Goal: Task Accomplishment & Management: Use online tool/utility

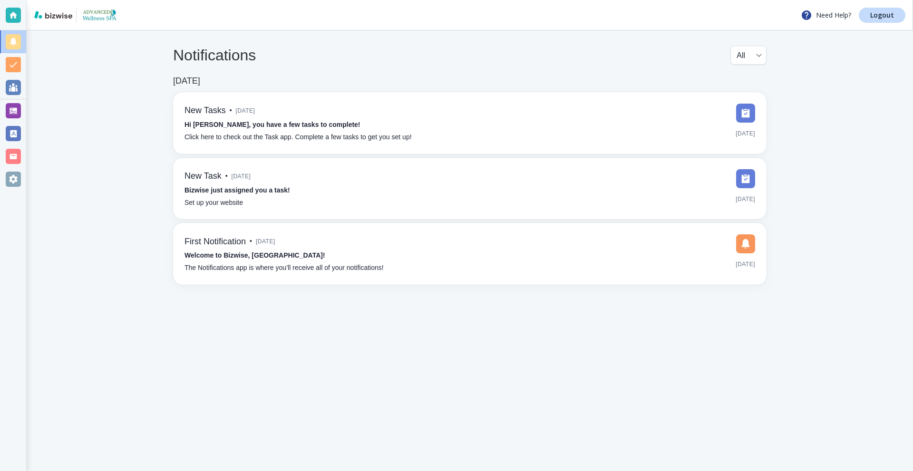
click at [9, 104] on div at bounding box center [13, 110] width 15 height 15
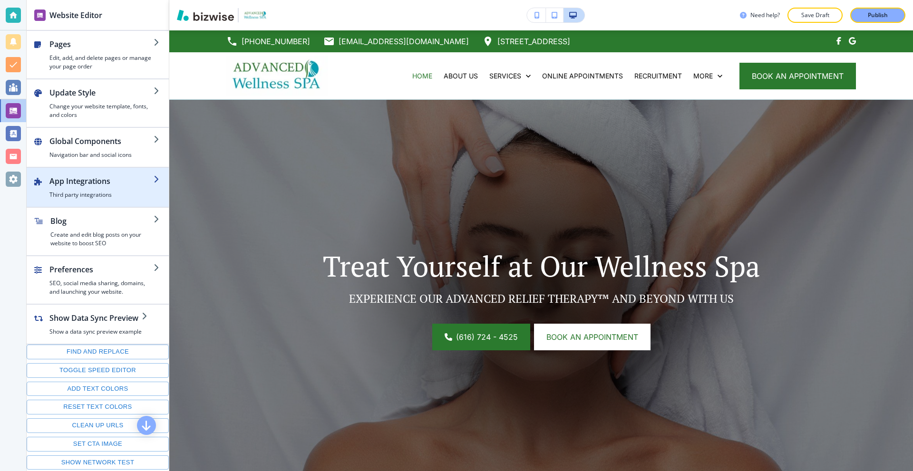
click at [96, 203] on div "button" at bounding box center [98, 203] width 142 height 8
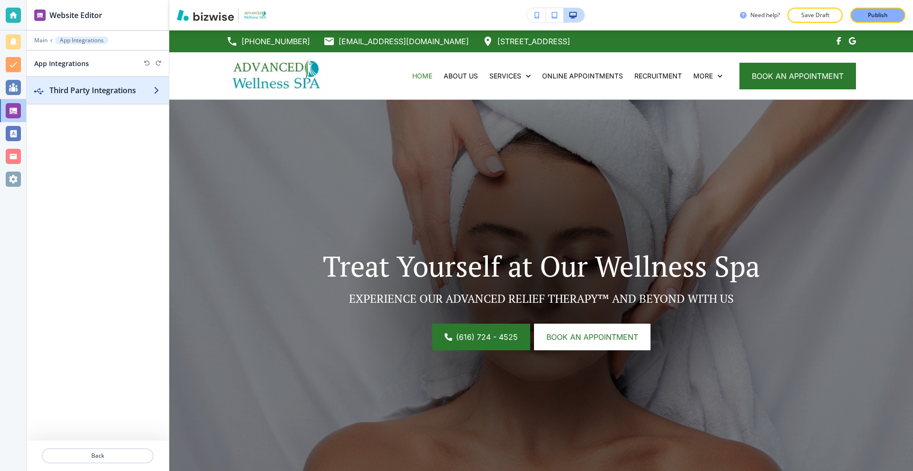
click at [79, 84] on div "button" at bounding box center [98, 81] width 142 height 8
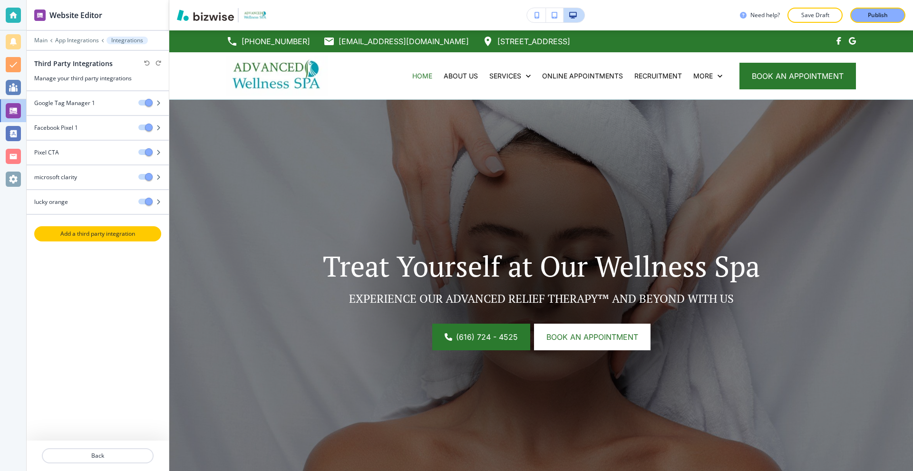
click at [96, 233] on p "Add a third party integration" at bounding box center [97, 234] width 125 height 9
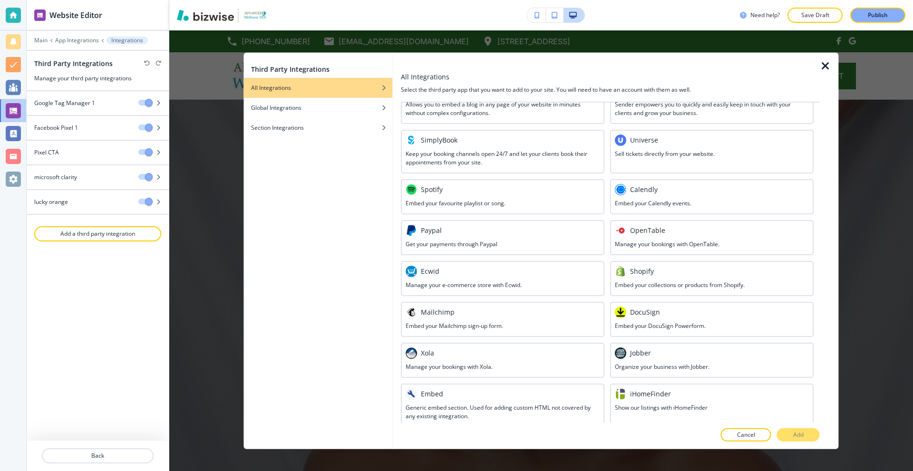
scroll to position [341, 0]
